Goal: Task Accomplishment & Management: Manage account settings

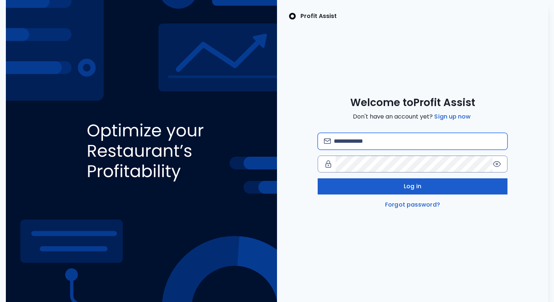
type input "**********"
click at [408, 183] on span "Log in" at bounding box center [413, 186] width 18 height 9
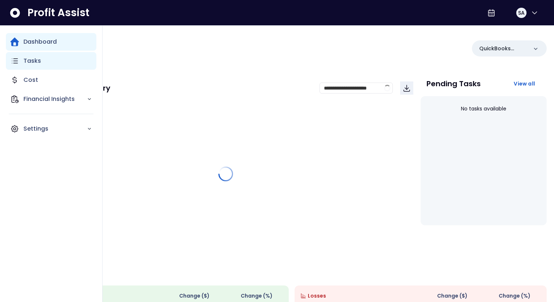
click at [25, 64] on p "Tasks" at bounding box center [32, 60] width 18 height 9
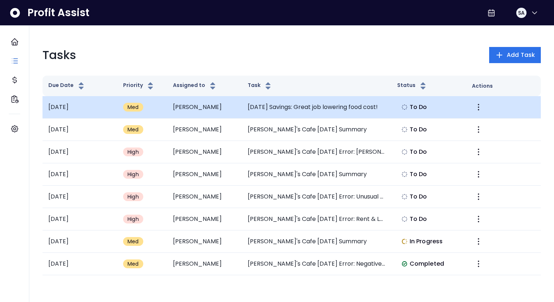
click at [377, 114] on td "[DATE] Savings: Great job lowering food cost!" at bounding box center [317, 107] width 150 height 22
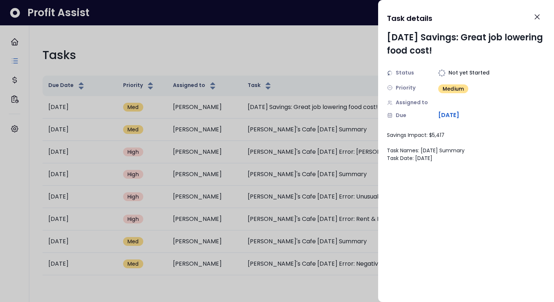
click at [302, 133] on div at bounding box center [277, 151] width 554 height 302
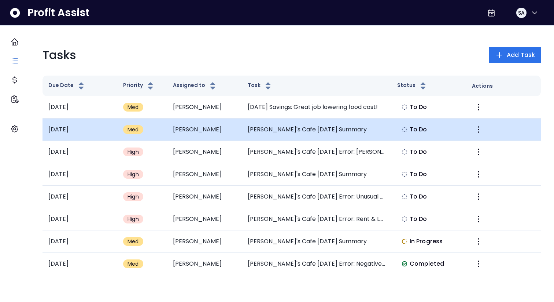
click at [303, 132] on td "[PERSON_NAME]'s Cafe [DATE] Summary" at bounding box center [317, 129] width 150 height 22
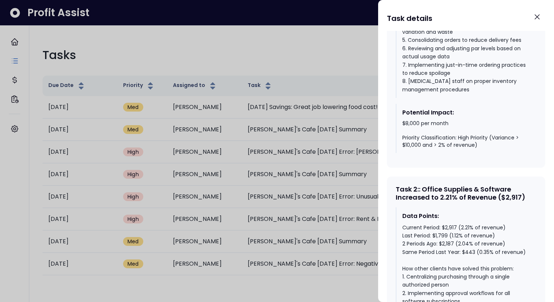
scroll to position [706, 0]
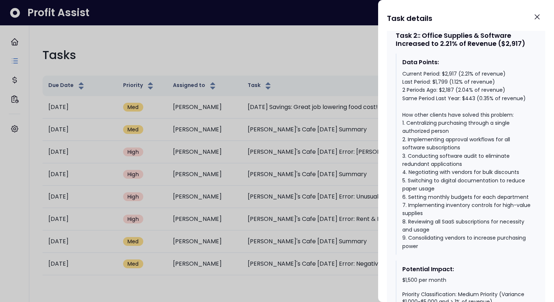
click at [328, 239] on div at bounding box center [277, 151] width 554 height 302
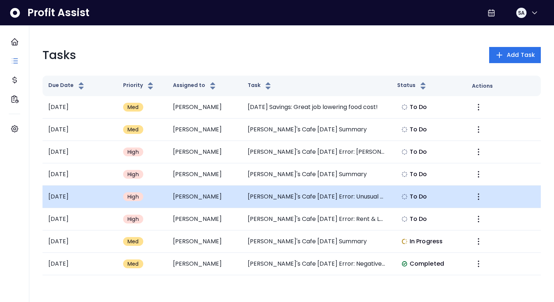
click at [327, 196] on td "[PERSON_NAME]'s Cafe [DATE] Error: Unusual Telephone & Internet Spike" at bounding box center [317, 196] width 150 height 22
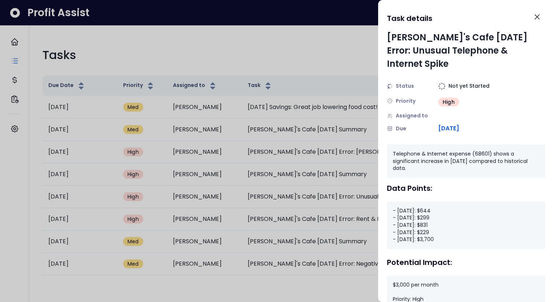
click at [322, 234] on div at bounding box center [277, 151] width 554 height 302
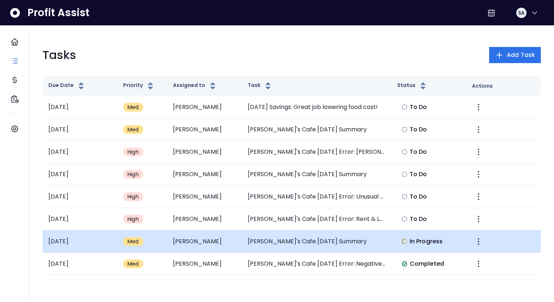
click at [322, 241] on td "[PERSON_NAME]'s Cafe [DATE] Summary" at bounding box center [317, 241] width 150 height 22
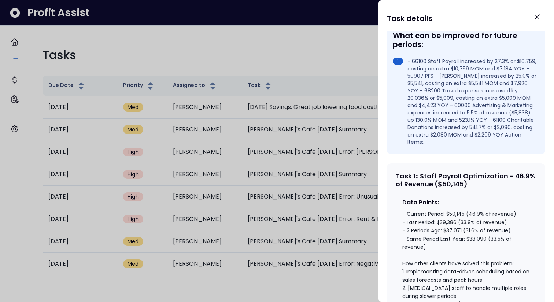
scroll to position [0, 0]
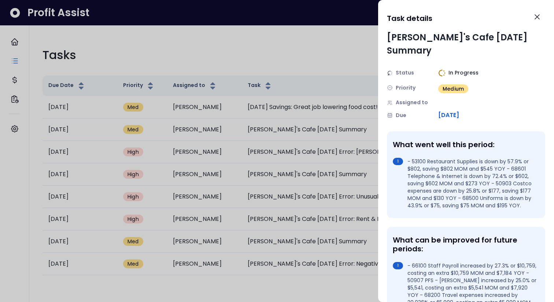
click at [320, 247] on div at bounding box center [277, 151] width 554 height 302
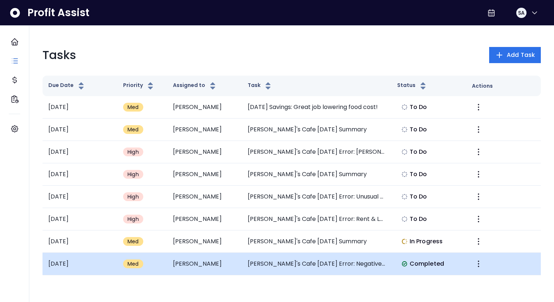
click at [319, 266] on td "[PERSON_NAME]'s Cafe [DATE] Error: Negative Computer & Internet Expenses" at bounding box center [317, 264] width 150 height 22
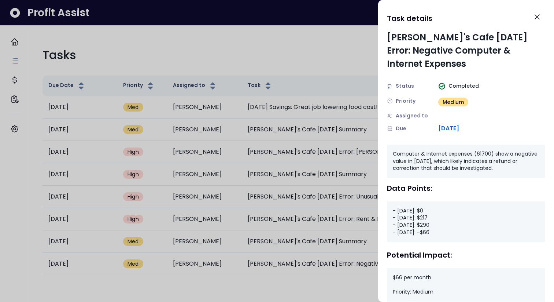
click at [280, 162] on div at bounding box center [277, 151] width 554 height 302
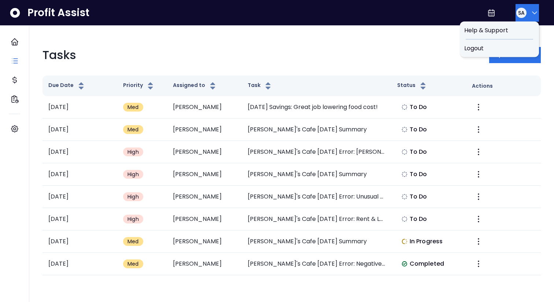
click at [530, 14] on icon "button" at bounding box center [534, 12] width 9 height 9
click at [512, 43] on div "Logout" at bounding box center [499, 49] width 79 height 18
